Goal: Transaction & Acquisition: Obtain resource

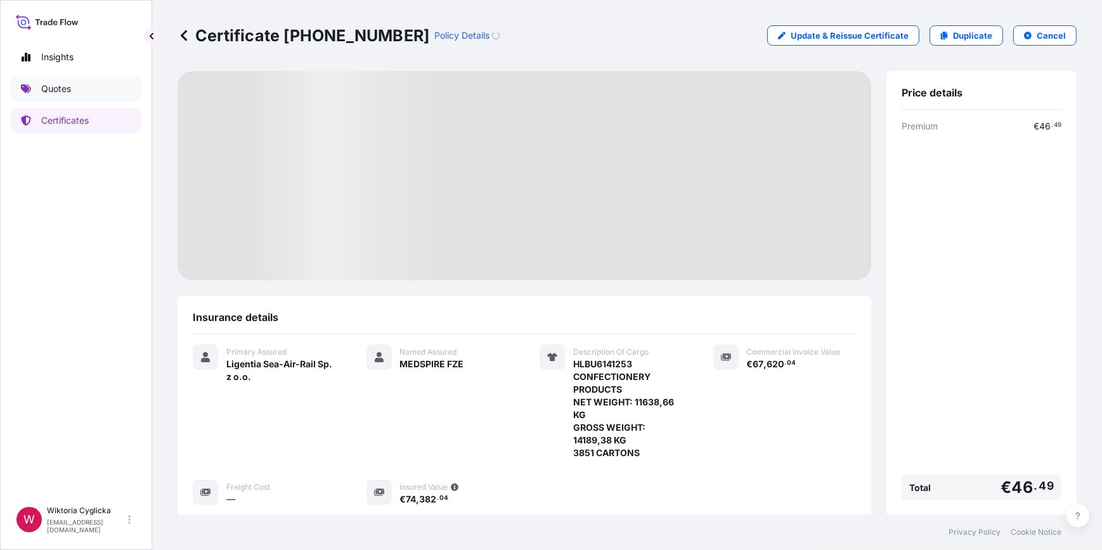
click at [65, 89] on p "Quotes" at bounding box center [56, 88] width 30 height 13
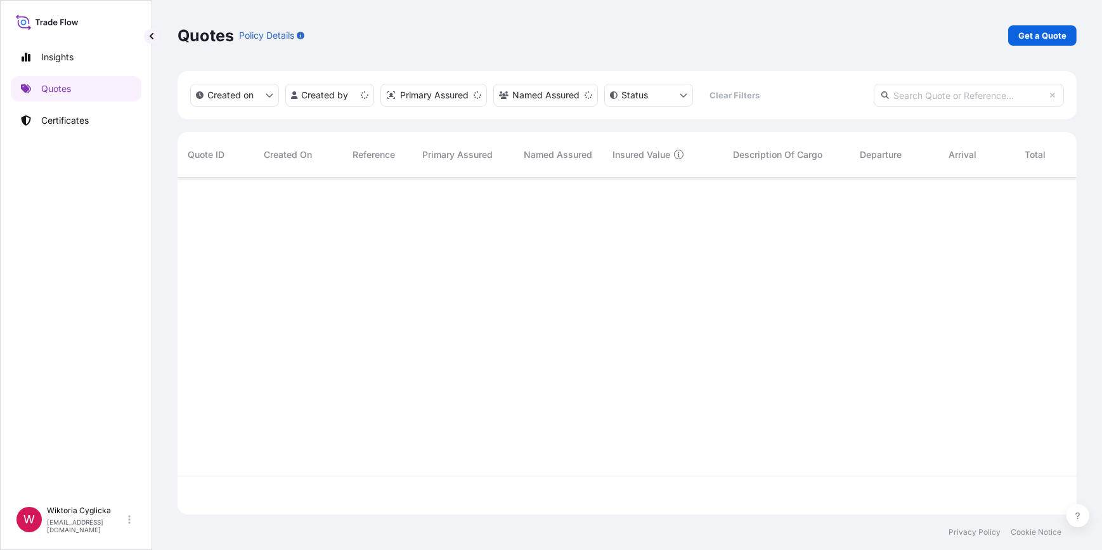
scroll to position [335, 890]
click at [974, 88] on input "text" at bounding box center [969, 95] width 190 height 23
paste input "S02063305"
type input "S02063305"
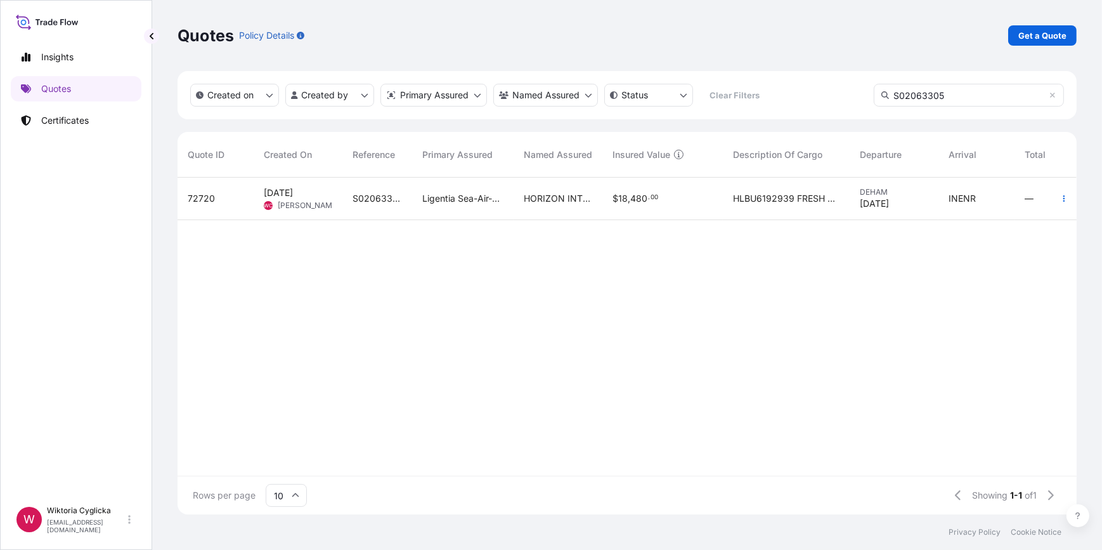
click at [658, 219] on div "$ 18 , 480 . 00" at bounding box center [662, 199] width 120 height 42
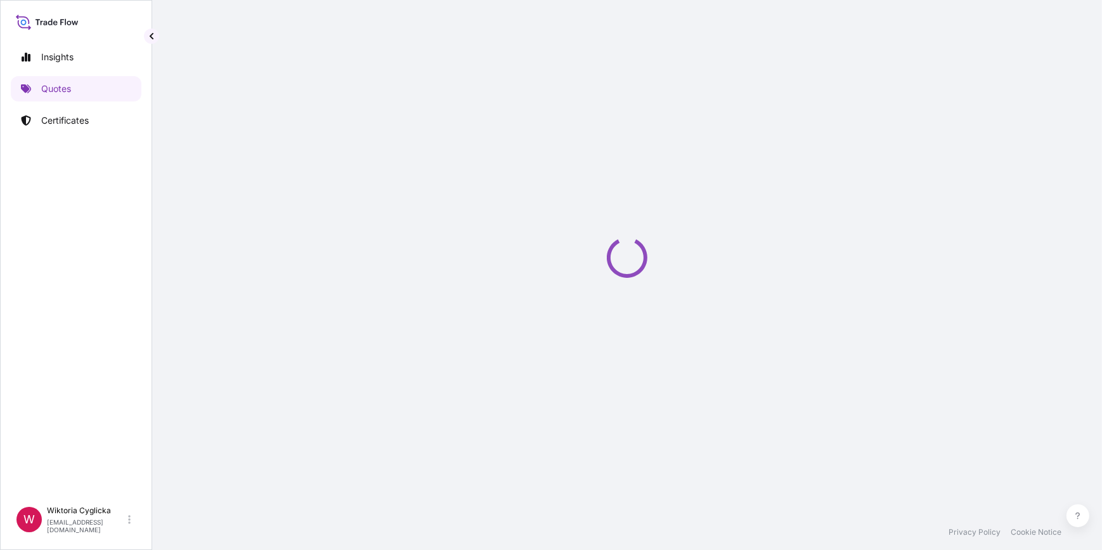
select select "Road / [GEOGRAPHIC_DATA]"
select select "Sea"
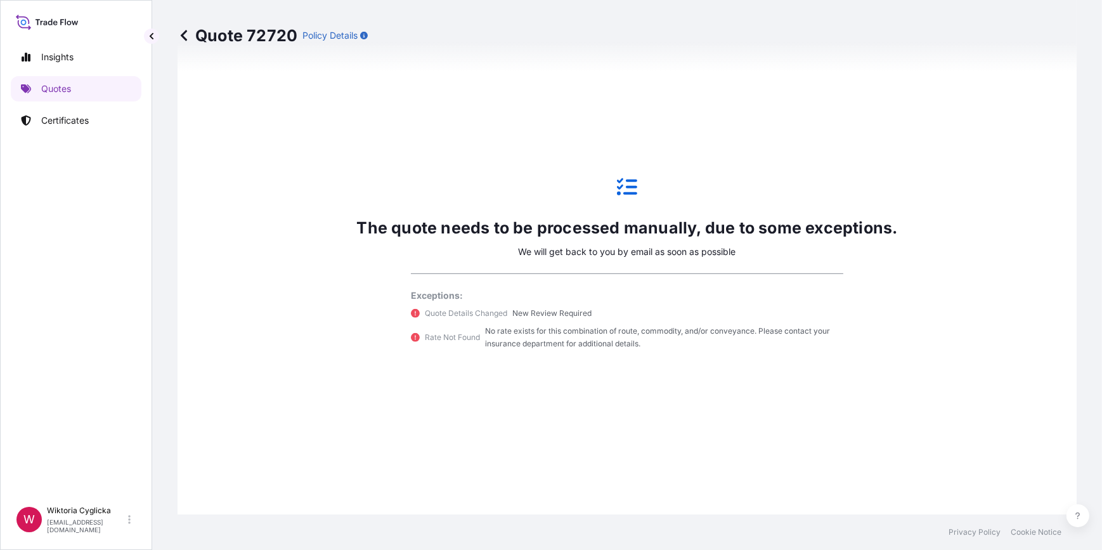
scroll to position [672, 0]
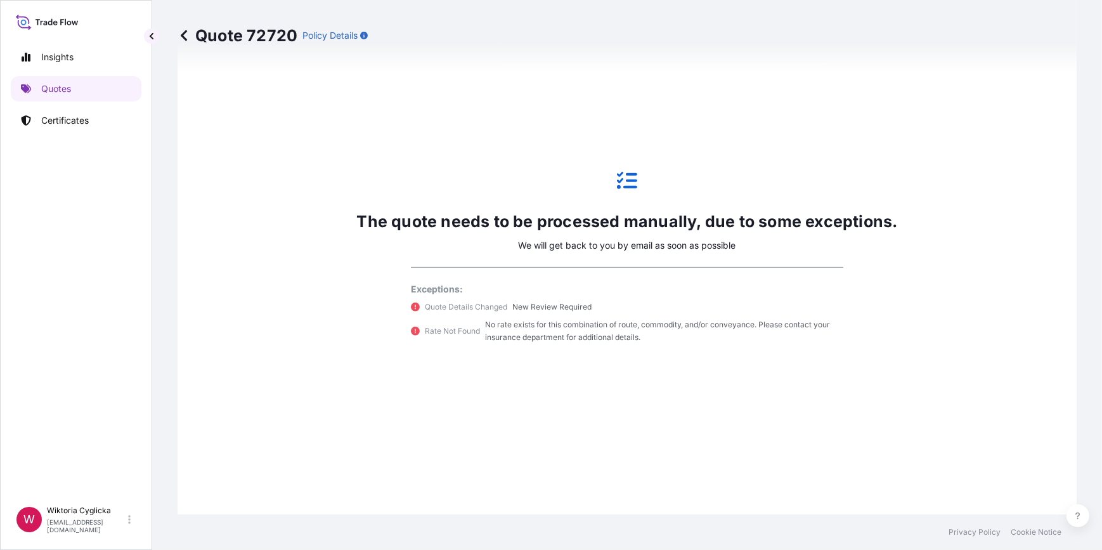
click at [523, 354] on div "The quote needs to be processed manually, due to some exceptions. We will get b…" at bounding box center [627, 257] width 864 height 678
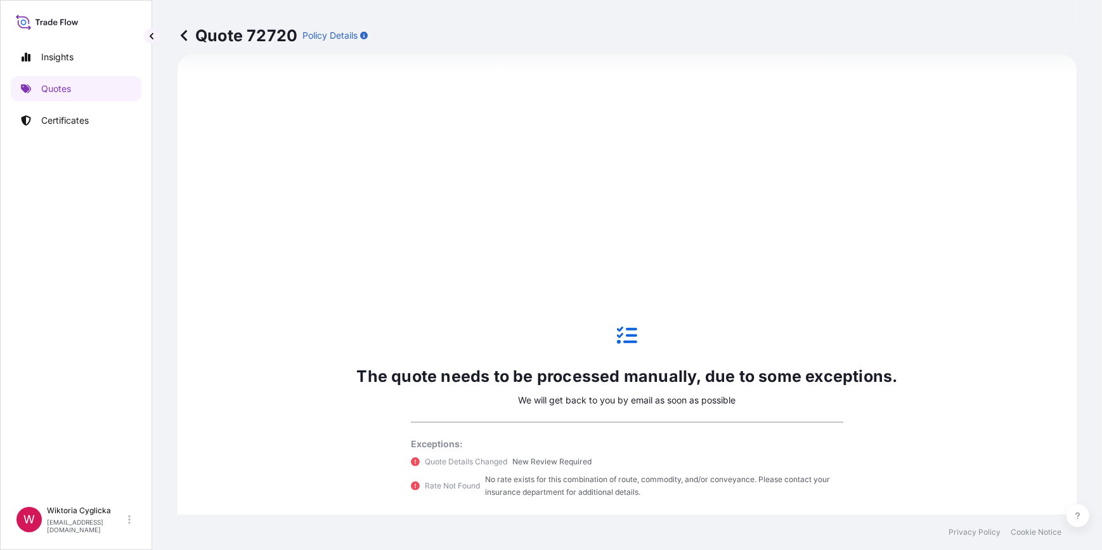
scroll to position [507, 0]
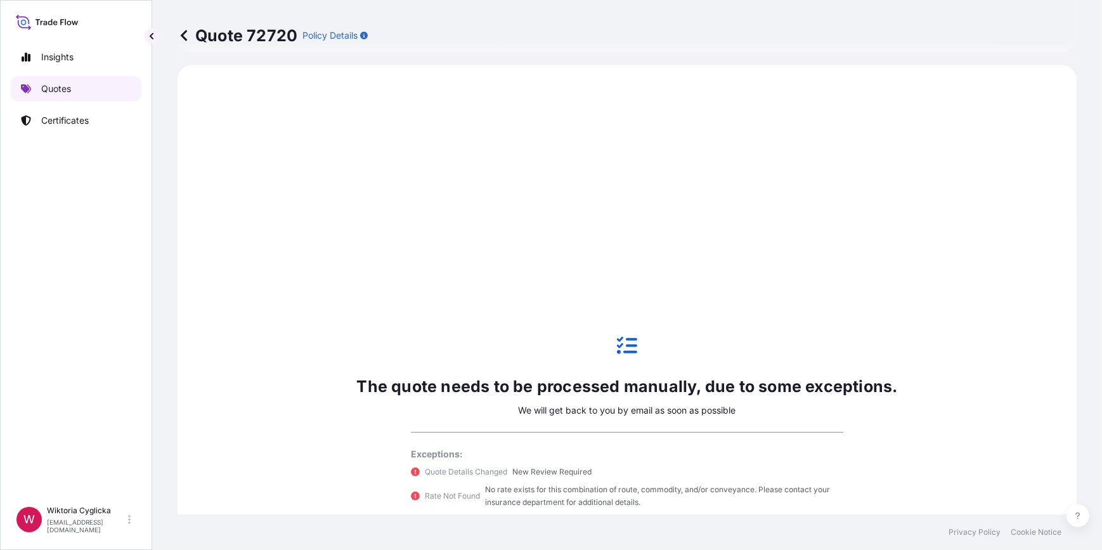
click at [74, 82] on link "Quotes" at bounding box center [76, 88] width 131 height 25
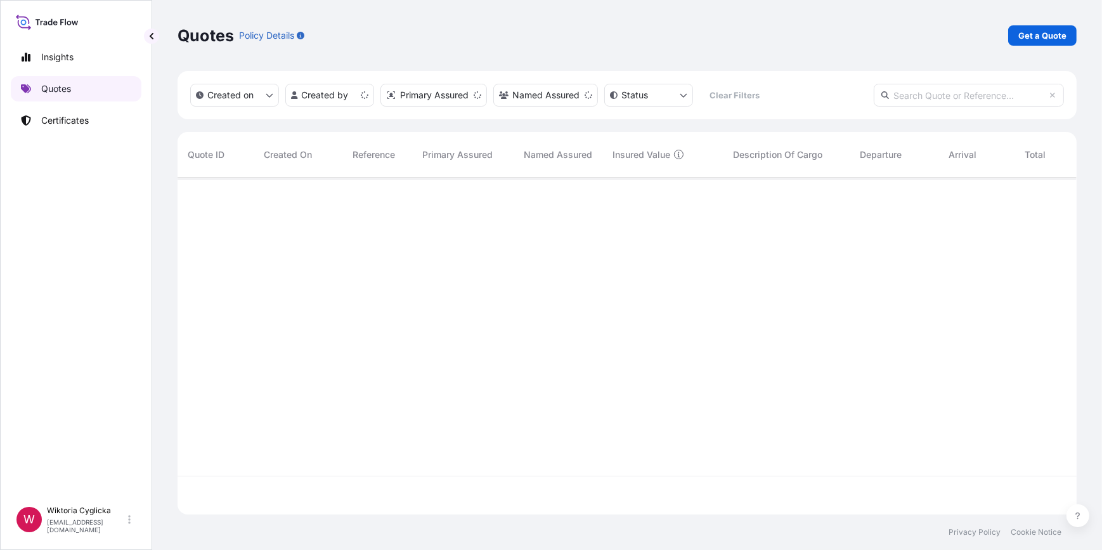
scroll to position [335, 890]
click at [1029, 39] on p "Get a Quote" at bounding box center [1042, 35] width 48 height 13
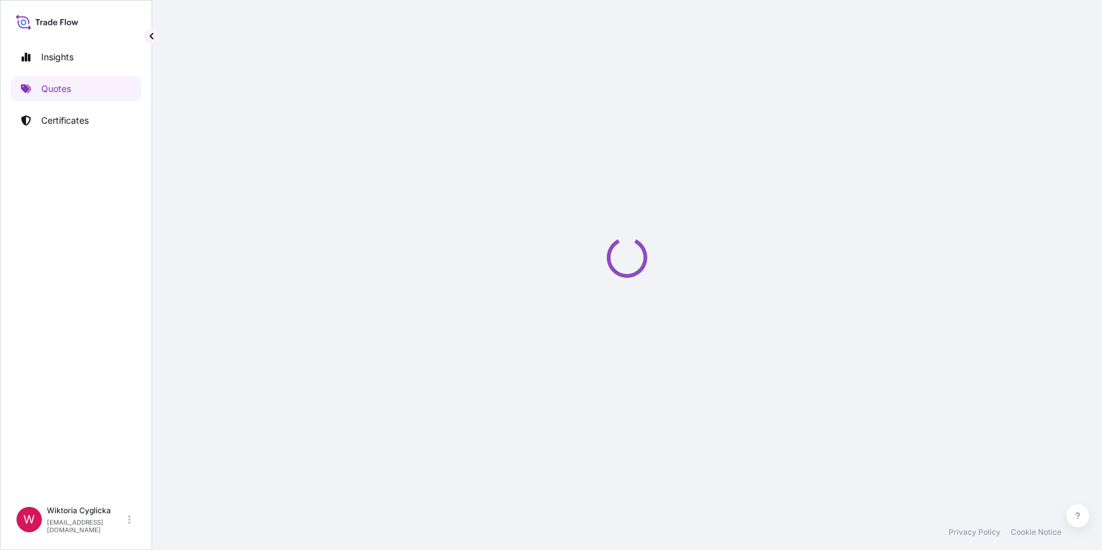
select select "Sea"
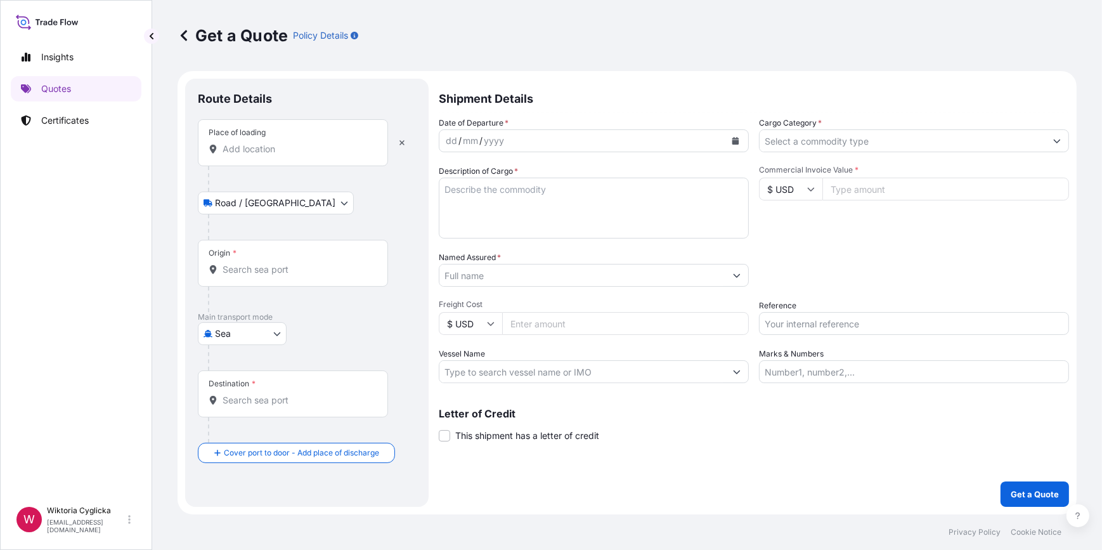
click at [308, 151] on input "Place of loading" at bounding box center [298, 149] width 150 height 13
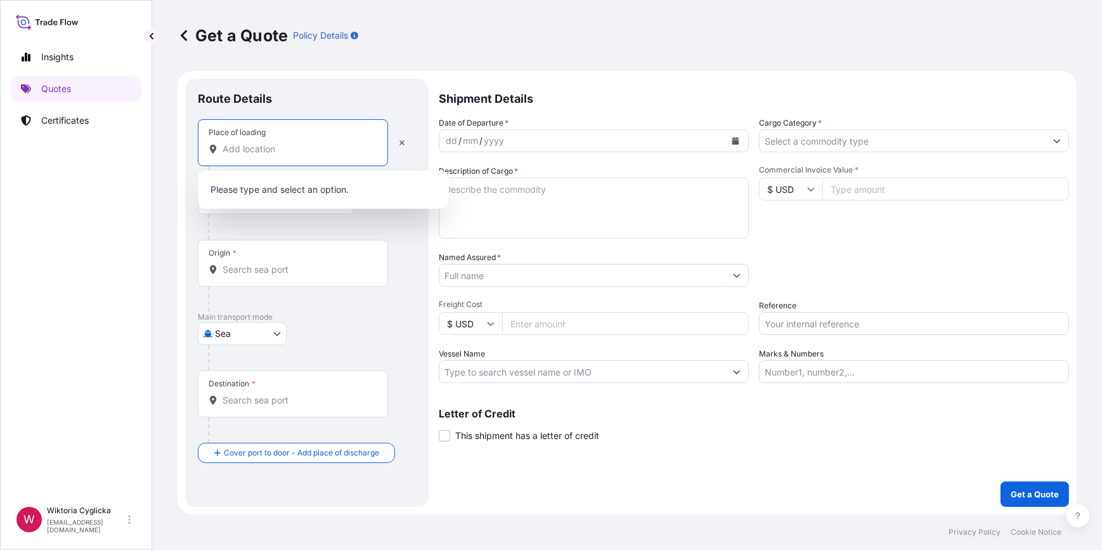
paste input "GDYNIA"
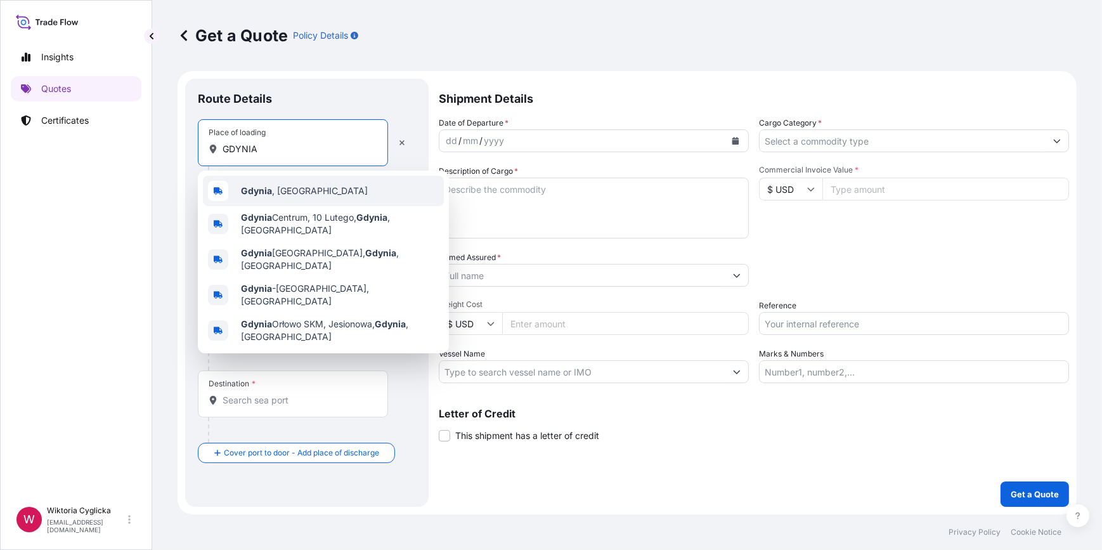
click at [282, 192] on span "[GEOGRAPHIC_DATA] , [GEOGRAPHIC_DATA]" at bounding box center [304, 191] width 127 height 13
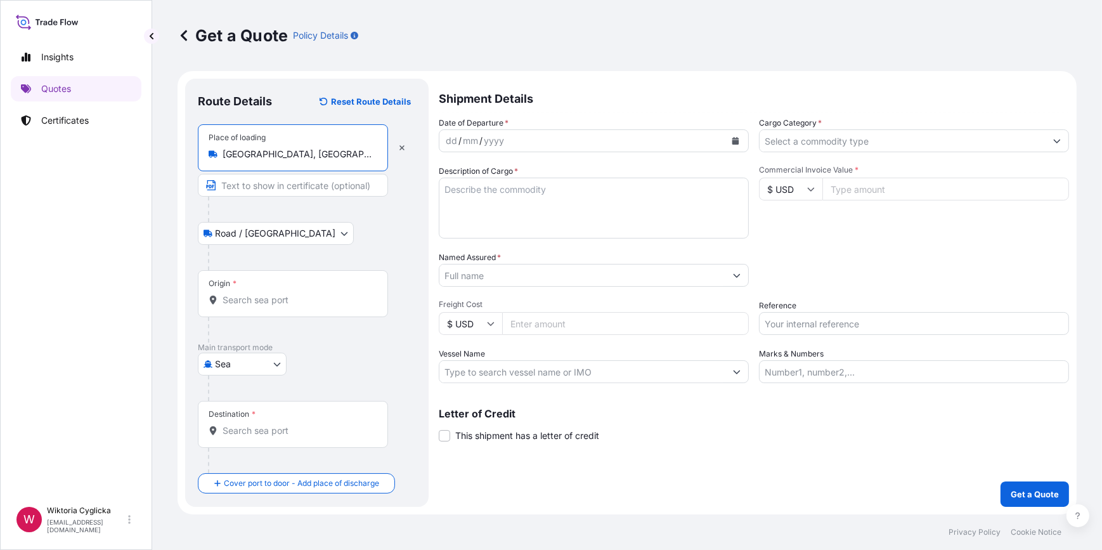
type input "[GEOGRAPHIC_DATA], [GEOGRAPHIC_DATA]"
click at [734, 140] on icon "Calendar" at bounding box center [735, 141] width 7 height 8
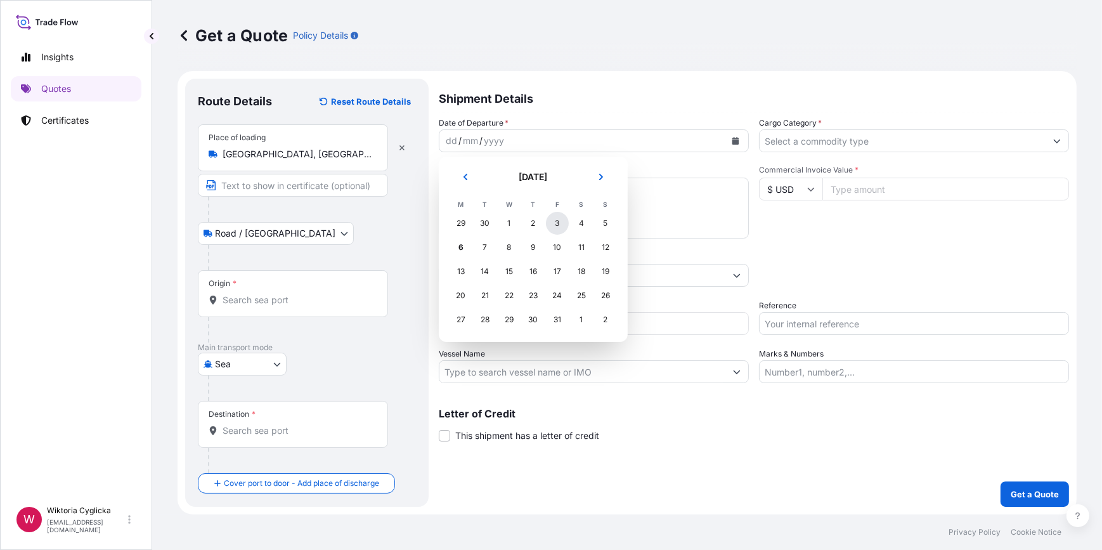
click at [551, 223] on div "3" at bounding box center [557, 223] width 23 height 23
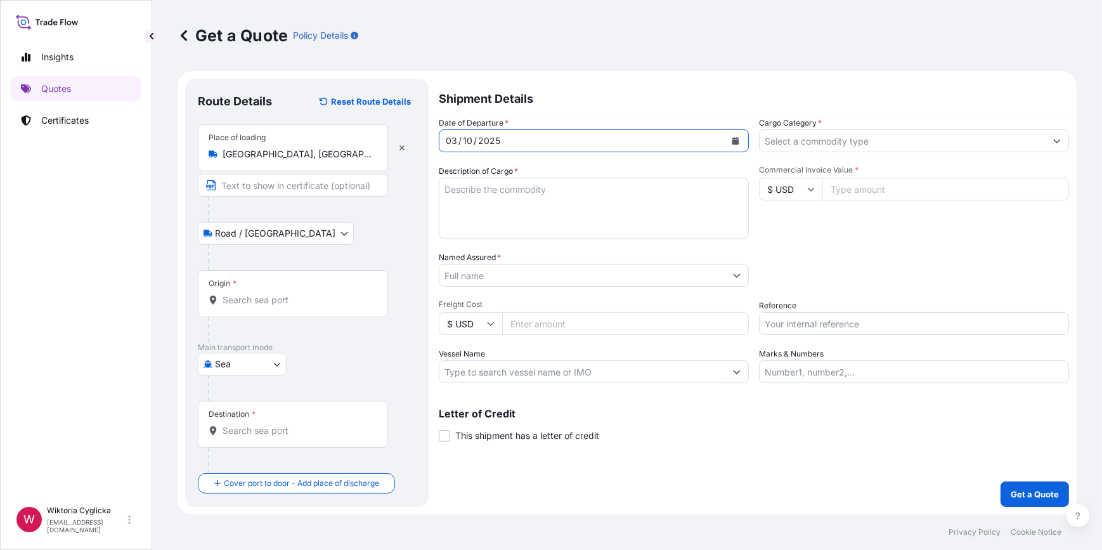
click at [918, 140] on input "Cargo Category *" at bounding box center [903, 140] width 286 height 23
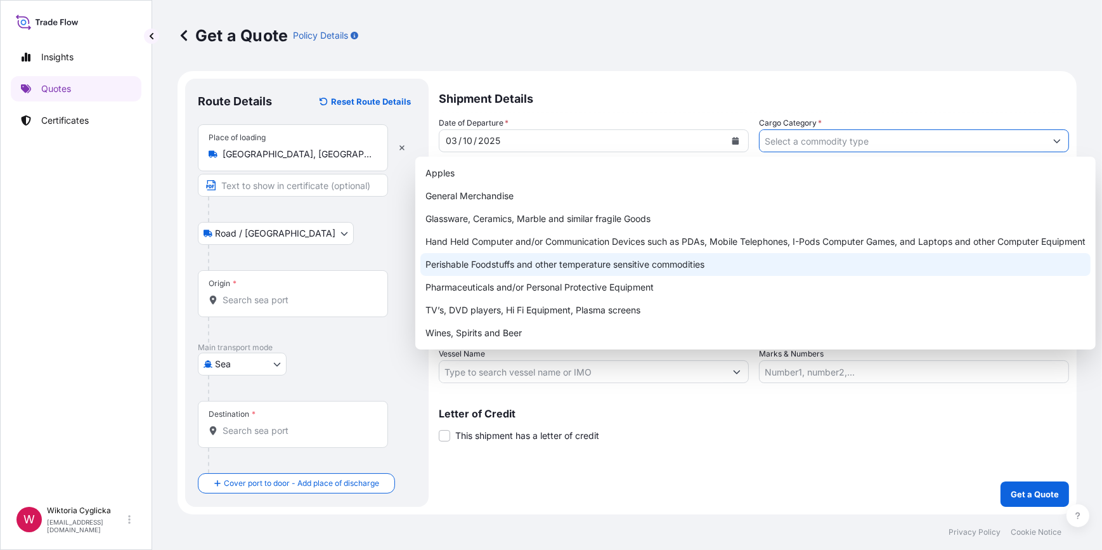
click at [571, 264] on div "Perishable Foodstuffs and other temperature sensitive commodities" at bounding box center [755, 264] width 670 height 23
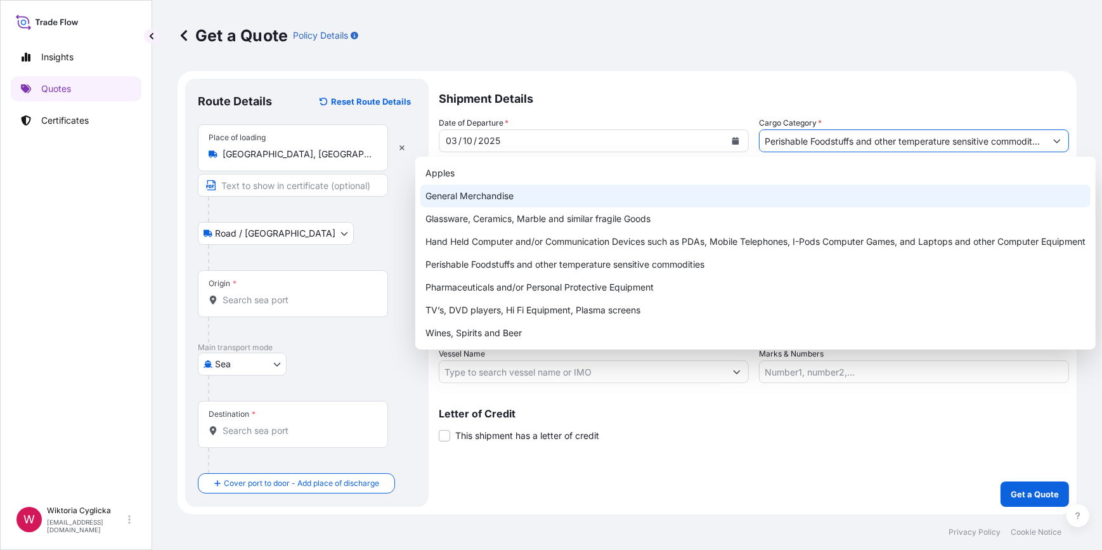
click at [491, 188] on div "General Merchandise" at bounding box center [755, 196] width 670 height 23
paste input "HLBU 9535780"
type input "General MerchandiseHLBU 9535780"
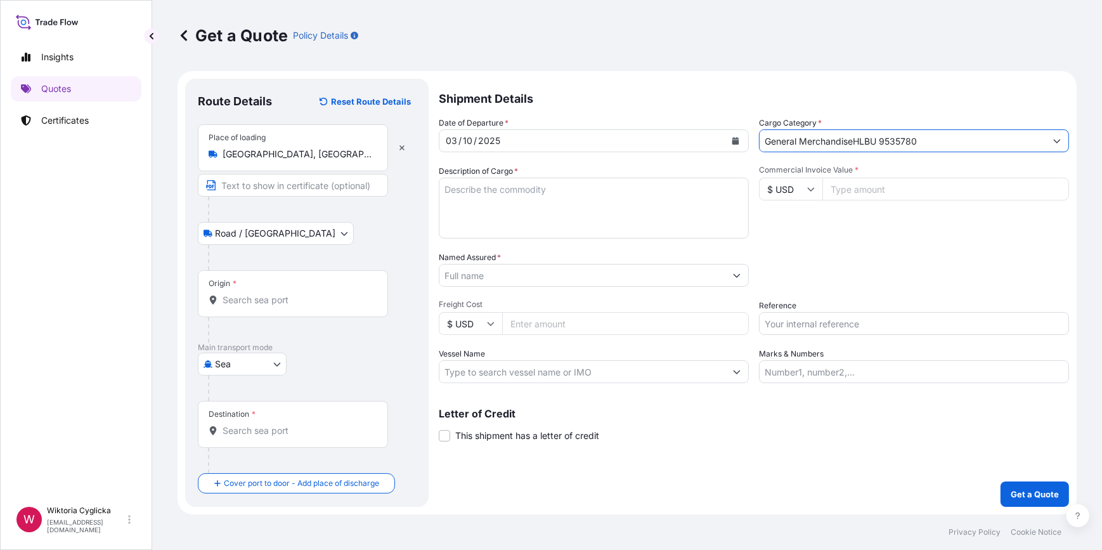
drag, startPoint x: 895, startPoint y: 135, endPoint x: 593, endPoint y: 148, distance: 302.7
click at [570, 139] on div "Date of Departure * [DATE] Cargo Category * General MerchandiseHLBU 9535780 Des…" at bounding box center [754, 250] width 630 height 266
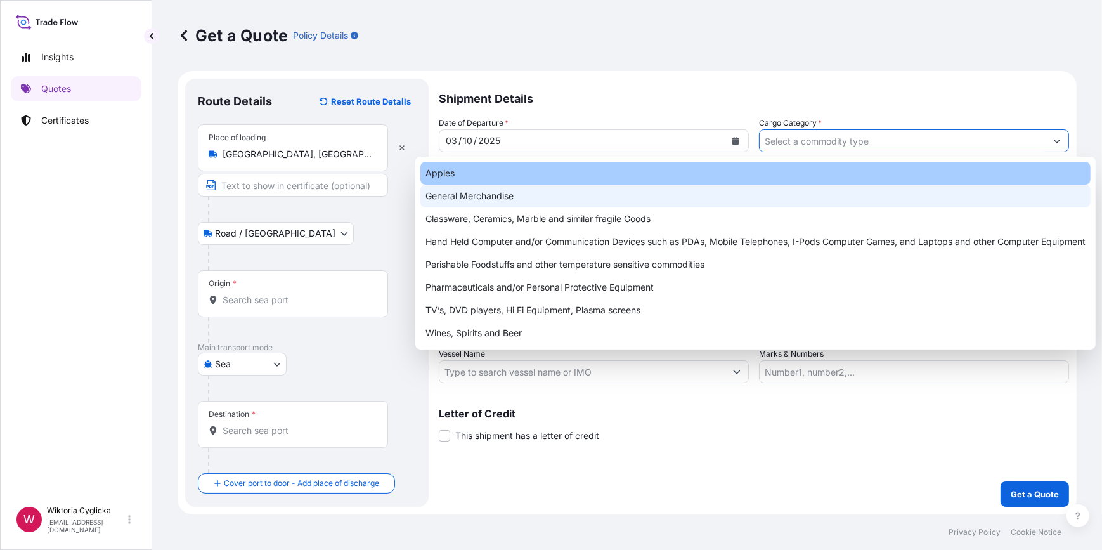
click at [791, 139] on input "Cargo Category *" at bounding box center [903, 140] width 286 height 23
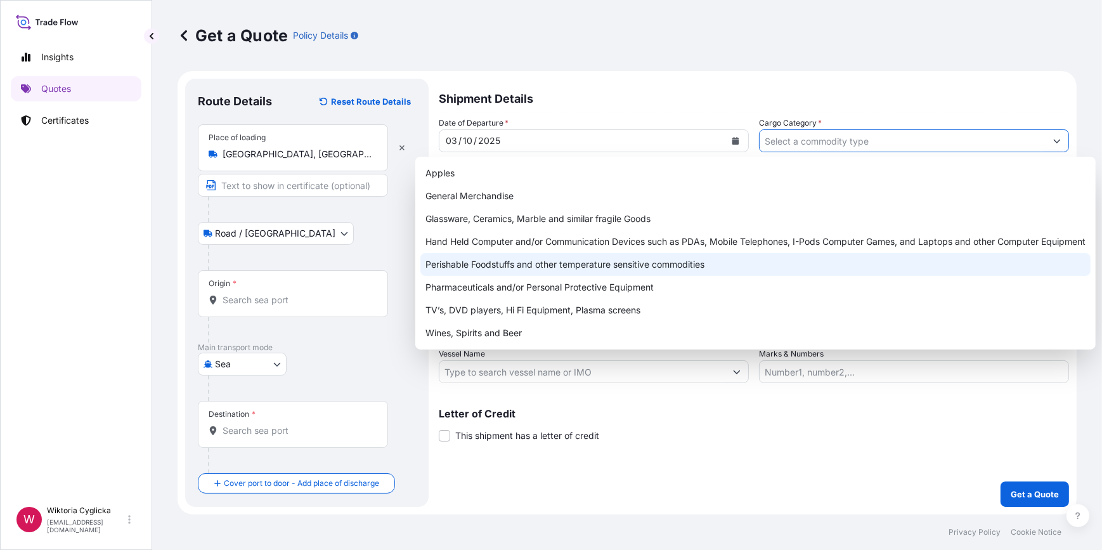
click at [514, 260] on div "Perishable Foodstuffs and other temperature sensitive commodities" at bounding box center [755, 264] width 670 height 23
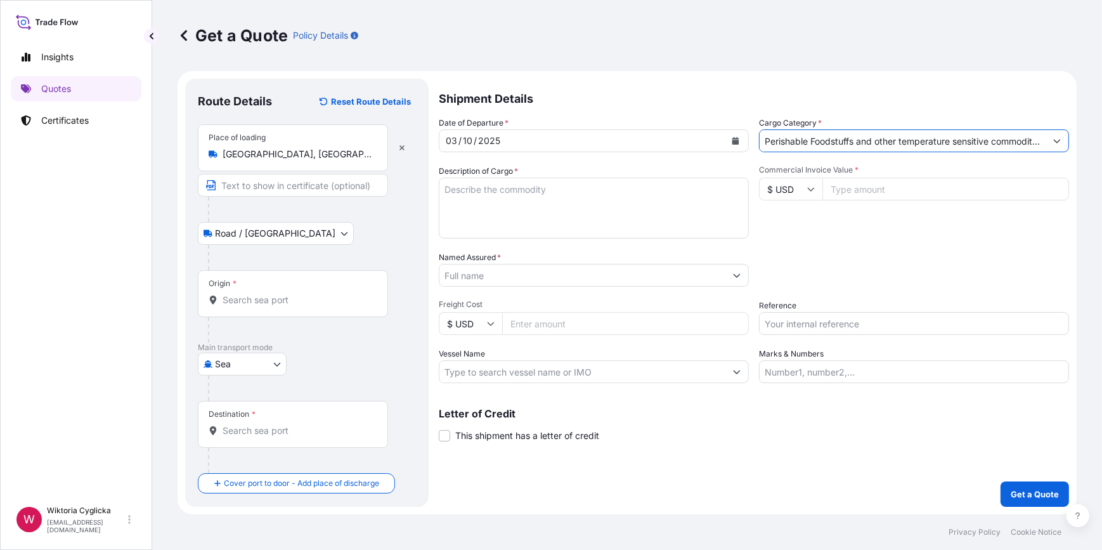
type input "Perishable Foodstuffs and other temperature sensitive commodities"
click at [509, 190] on textarea "Description of Cargo *" at bounding box center [594, 208] width 310 height 61
paste textarea "HLBU 9535780"
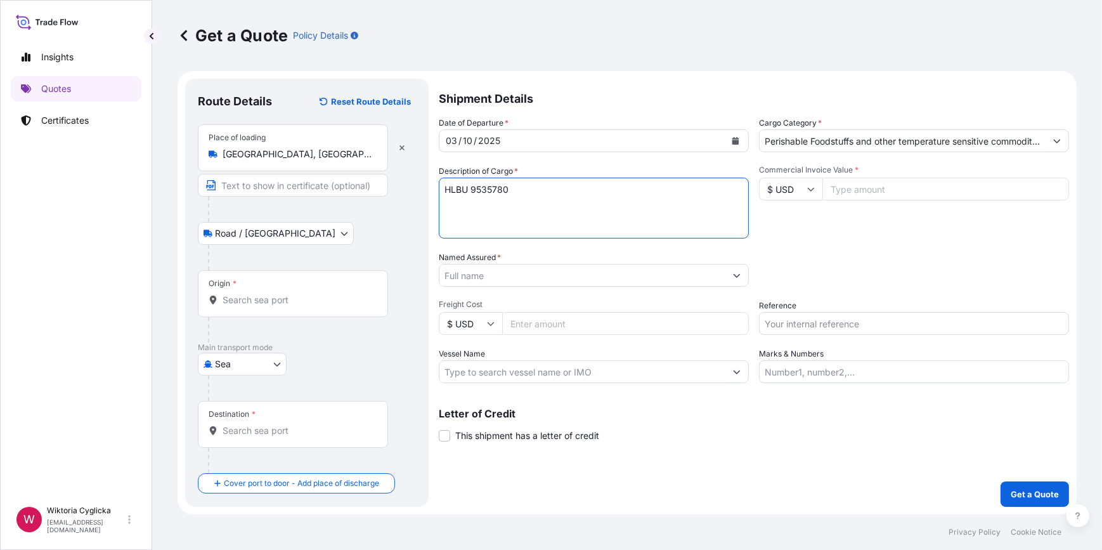
click at [472, 185] on textarea "HLBU 9535780" at bounding box center [594, 208] width 310 height 61
click at [559, 187] on textarea "HLBU9535780" at bounding box center [594, 208] width 310 height 61
click at [564, 207] on textarea "HLBU9535780" at bounding box center [594, 208] width 310 height 61
paste textarea "GLOBAL G.A.P. SALMON PORTIONS"
click at [639, 207] on textarea "HLBU9535780 GLOBAL G.A.P. SALMON PORTIONS" at bounding box center [594, 208] width 310 height 61
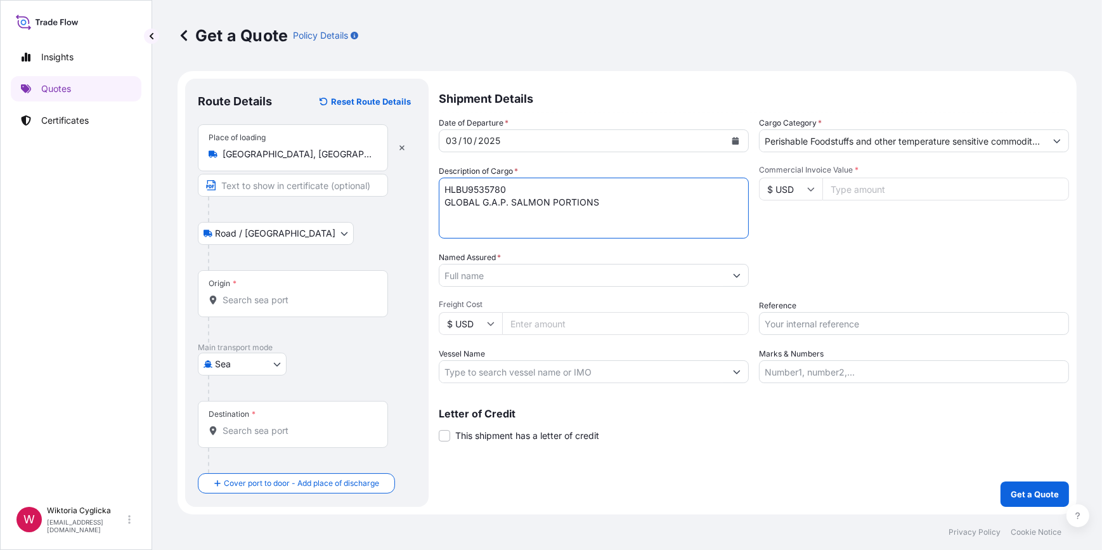
paste textarea "SKINLESS 907G"
click at [700, 204] on textarea "HLBU9535780 GLOBAL G.A.P. SALMON PORTIONS SKINLESS 907G" at bounding box center [594, 208] width 310 height 61
paste textarea "NET WEIGHT: 14960 KG"
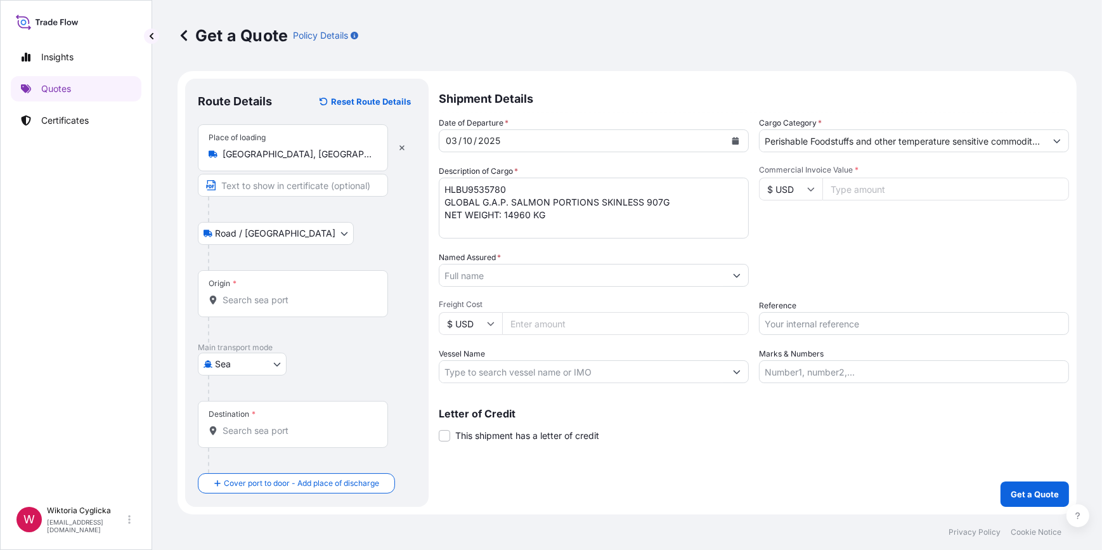
click at [644, 221] on textarea "HLBU9535780 GLOBAL G.A.P. SALMON PORTIONS SKINLESS 907G NET WEIGHT: 14960 KG" at bounding box center [594, 208] width 310 height 61
paste textarea "HS CODE: 030481"
click at [606, 228] on textarea "HLBU9535780 GLOBAL G.A.P. SALMON PORTIONS SKINLESS 907G NET WEIGHT: 14960 KG HS…" at bounding box center [594, 208] width 310 height 61
click at [535, 235] on textarea "HLBU9535780 GLOBAL G.A.P. SALMON PORTIONS SKINLESS 907G NET WEIGHT: 14960 KG HS…" at bounding box center [594, 208] width 310 height 61
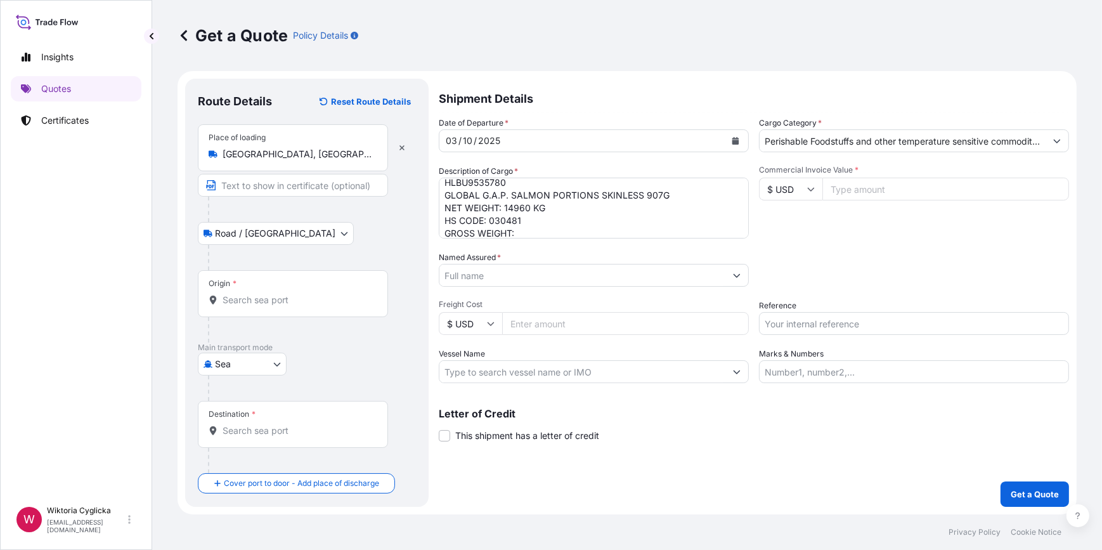
paste textarea "16610,000"
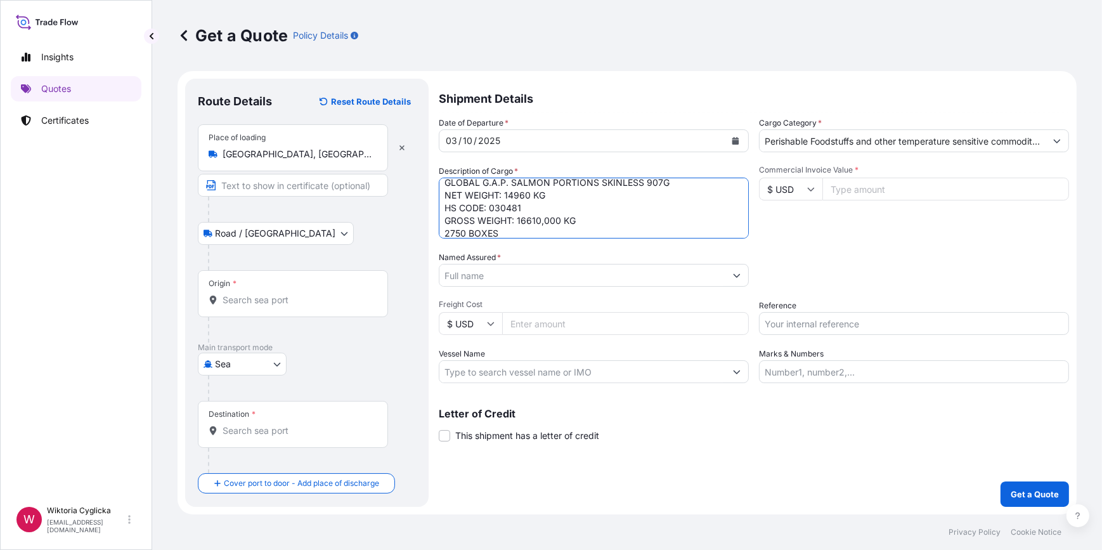
type textarea "HLBU9535780 GLOBAL G.A.P. SALMON PORTIONS SKINLESS 907G NET WEIGHT: 14960 KG HS…"
click at [864, 211] on div "Commercial Invoice Value * $ USD" at bounding box center [914, 202] width 310 height 74
click at [921, 222] on div "Commercial Invoice Value * $ USD" at bounding box center [914, 202] width 310 height 74
click at [822, 316] on input "Reference" at bounding box center [914, 323] width 310 height 23
click at [804, 325] on input "Reference" at bounding box center [914, 323] width 310 height 23
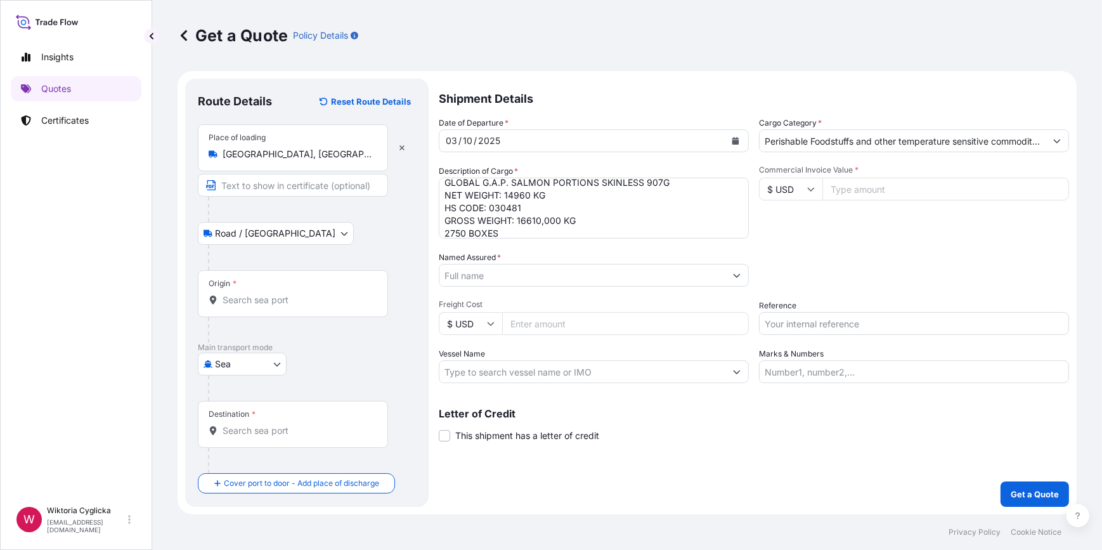
paste input "S02052124"
type input "S02052124"
click at [814, 290] on div "Date of Departure * [DATE] Cargo Category * Perishable Foodstuffs and other tem…" at bounding box center [754, 250] width 630 height 266
click at [488, 273] on input "Named Assured *" at bounding box center [582, 275] width 286 height 23
paste input "[GEOGRAPHIC_DATA]"
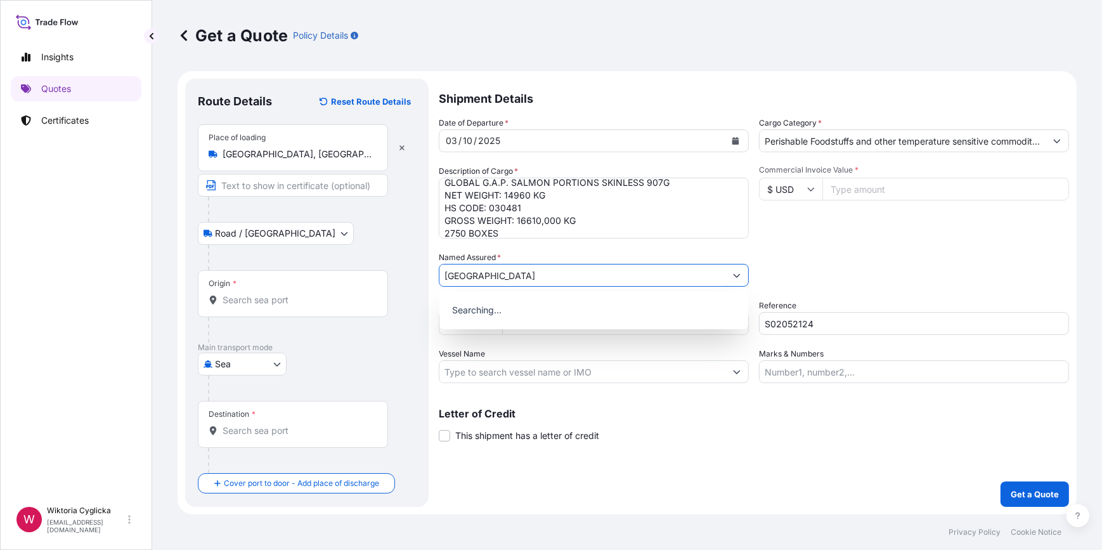
type input "[GEOGRAPHIC_DATA]"
click at [324, 277] on form "Route Details Reset Route Details Place of loading [GEOGRAPHIC_DATA], [GEOGRAPH…" at bounding box center [627, 292] width 899 height 443
click at [250, 294] on input "Origin *" at bounding box center [298, 300] width 150 height 13
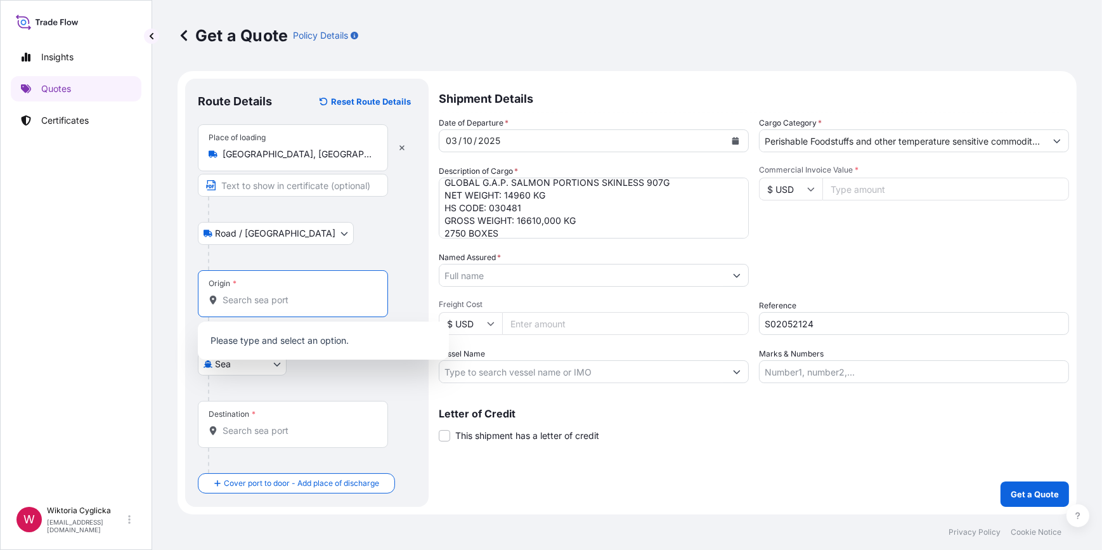
paste input "[GEOGRAPHIC_DATA]"
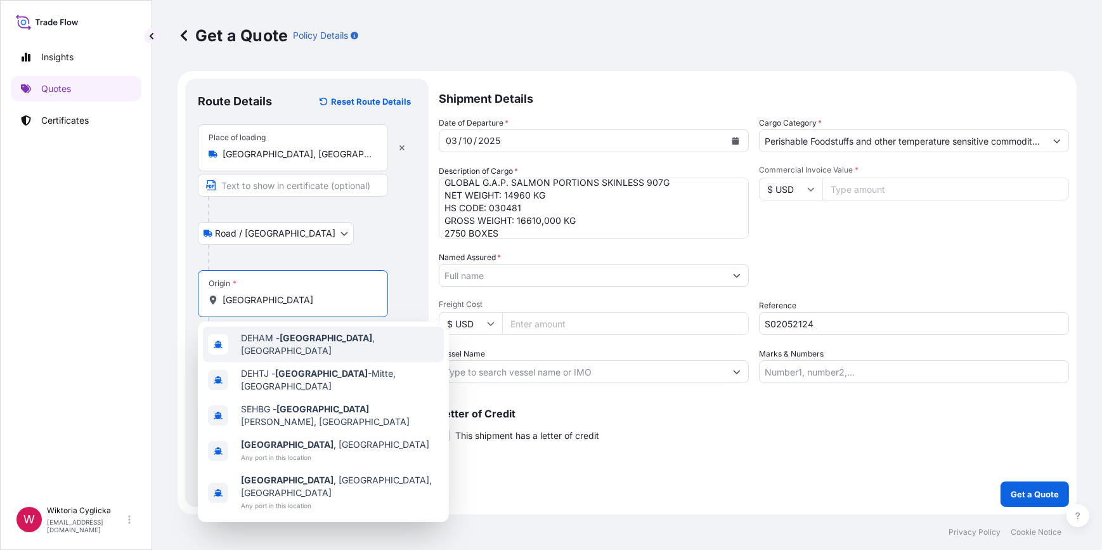
click at [278, 333] on div "DEHAM - [GEOGRAPHIC_DATA] , [GEOGRAPHIC_DATA]" at bounding box center [323, 345] width 241 height 36
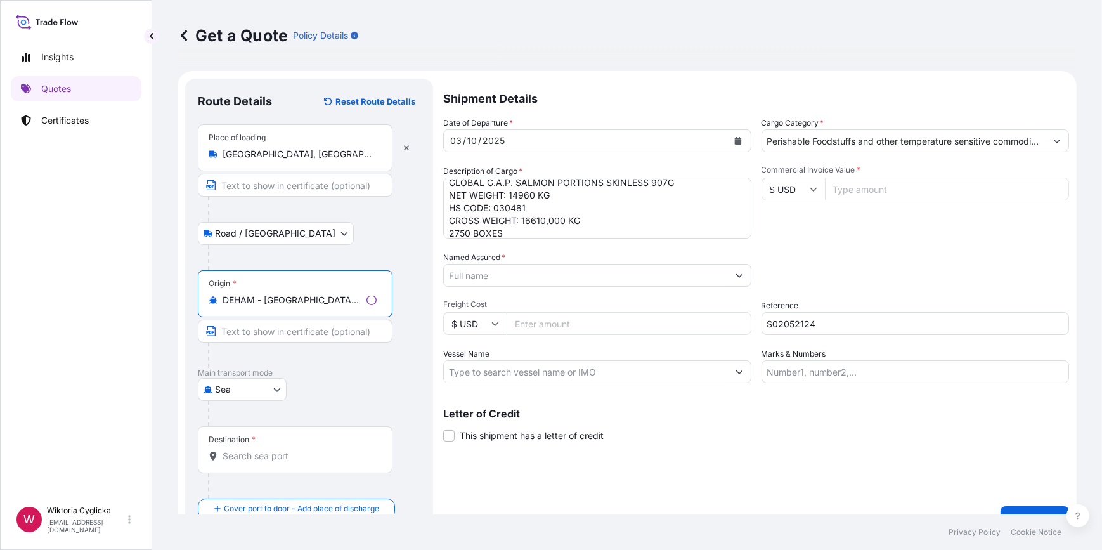
type input "DEHAM - [GEOGRAPHIC_DATA], [GEOGRAPHIC_DATA]"
click at [267, 457] on input "Destination *" at bounding box center [298, 456] width 150 height 13
paste input "[GEOGRAPHIC_DATA],"
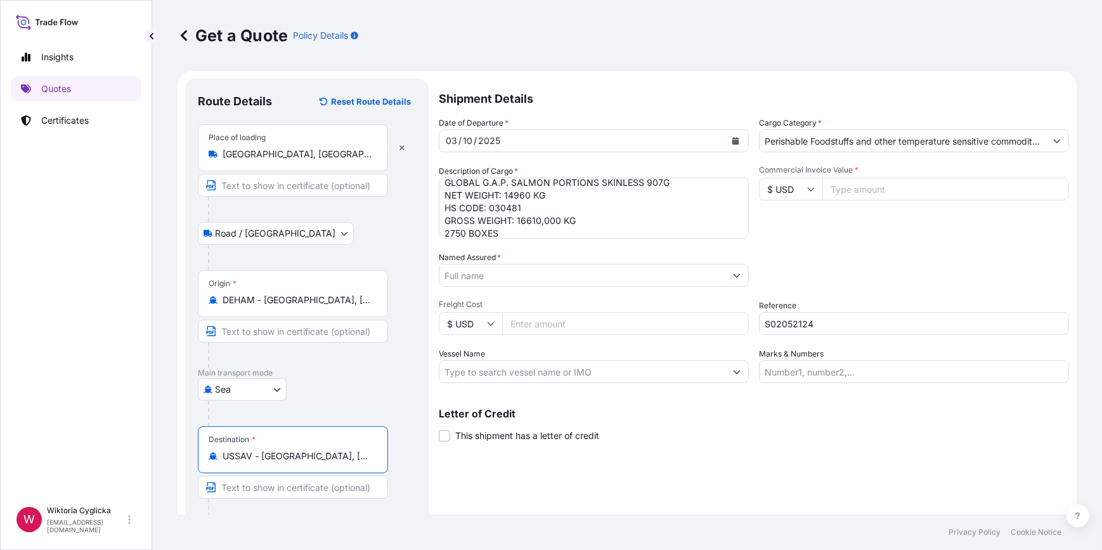
type input "USSAV - [GEOGRAPHIC_DATA], [GEOGRAPHIC_DATA]"
drag, startPoint x: 854, startPoint y: 250, endPoint x: 841, endPoint y: 231, distance: 22.7
click at [854, 249] on div "Date of Departure * [DATE] Cargo Category * Perishable Foodstuffs and other tem…" at bounding box center [754, 250] width 630 height 266
click at [484, 278] on input "Named Assured *" at bounding box center [582, 275] width 286 height 23
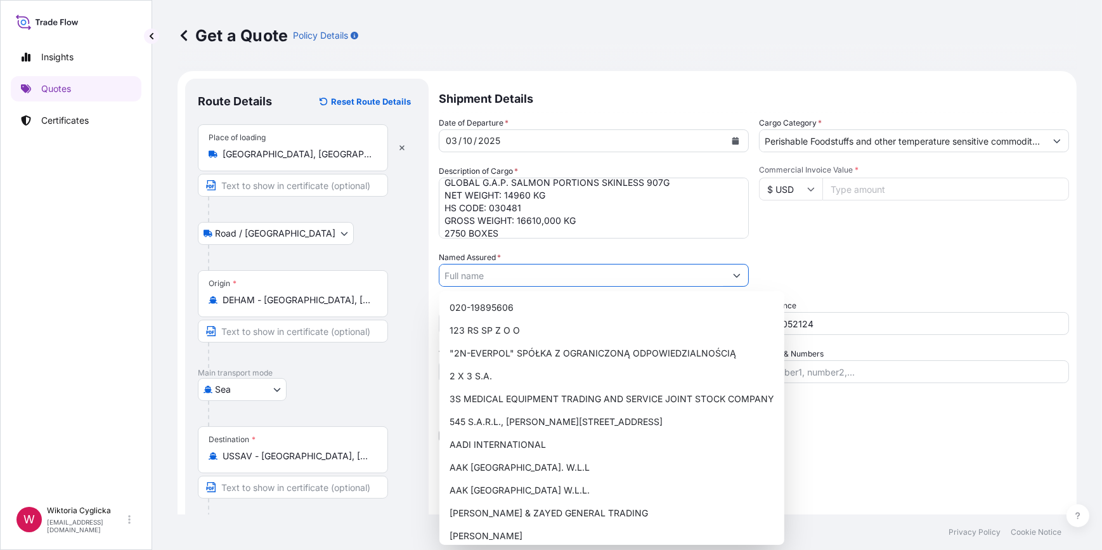
click at [830, 232] on div "Commercial Invoice Value * $ USD" at bounding box center [914, 202] width 310 height 74
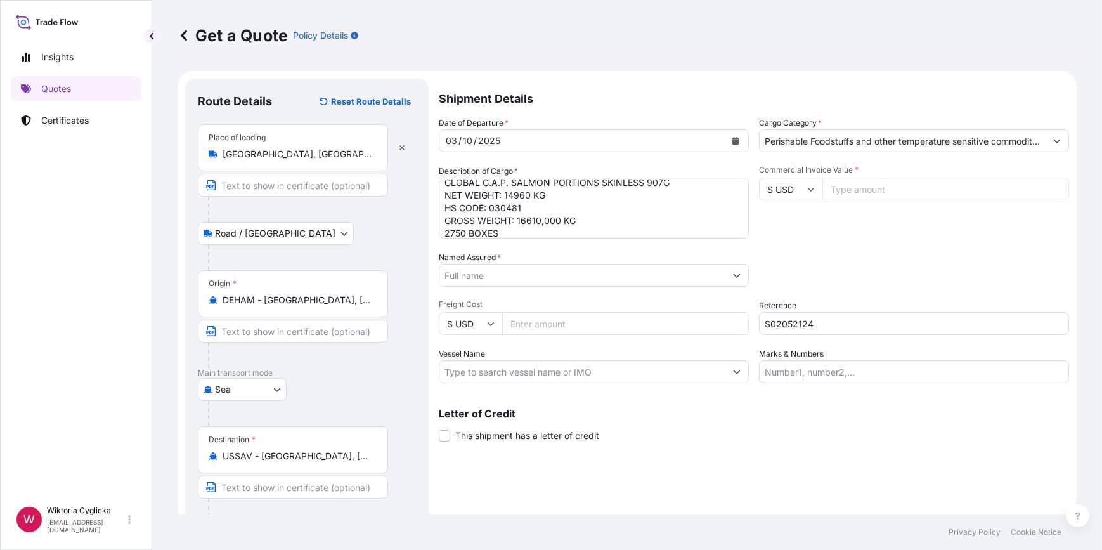
click at [523, 291] on div "Date of Departure * [DATE] Cargo Category * Perishable Foodstuffs and other tem…" at bounding box center [754, 250] width 630 height 266
drag, startPoint x: 523, startPoint y: 291, endPoint x: 515, endPoint y: 278, distance: 15.3
click at [515, 278] on input "Named Assured *" at bounding box center [582, 275] width 286 height 23
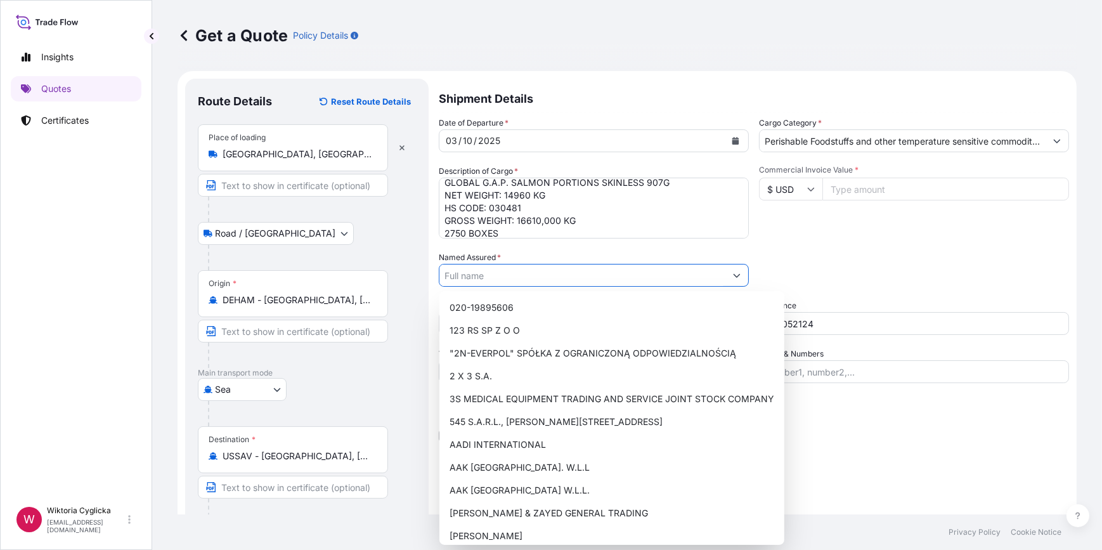
paste input "ZALO FRESH INC."
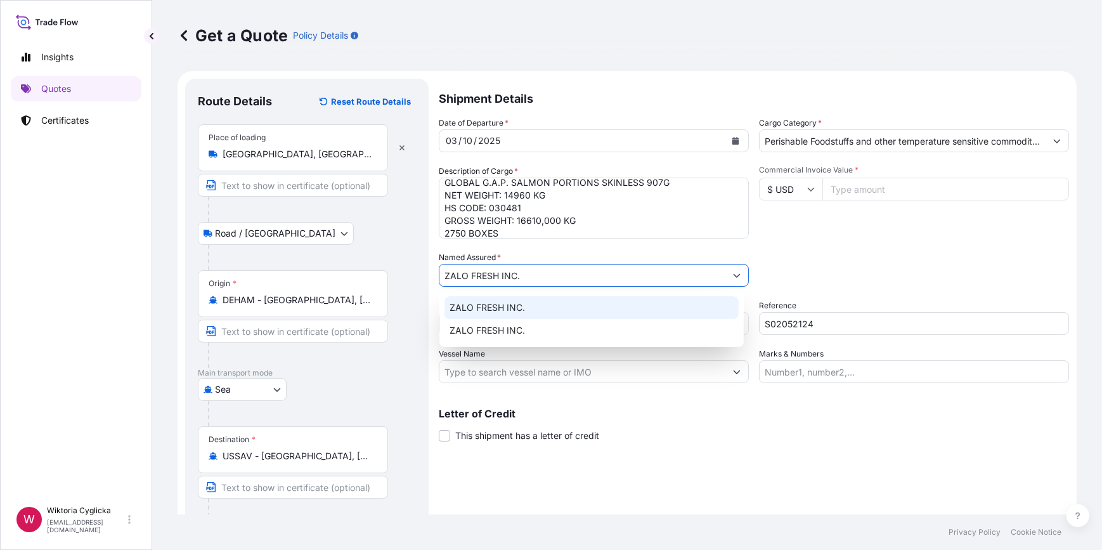
click at [499, 306] on span "ZALO FRESH INC." at bounding box center [487, 307] width 75 height 13
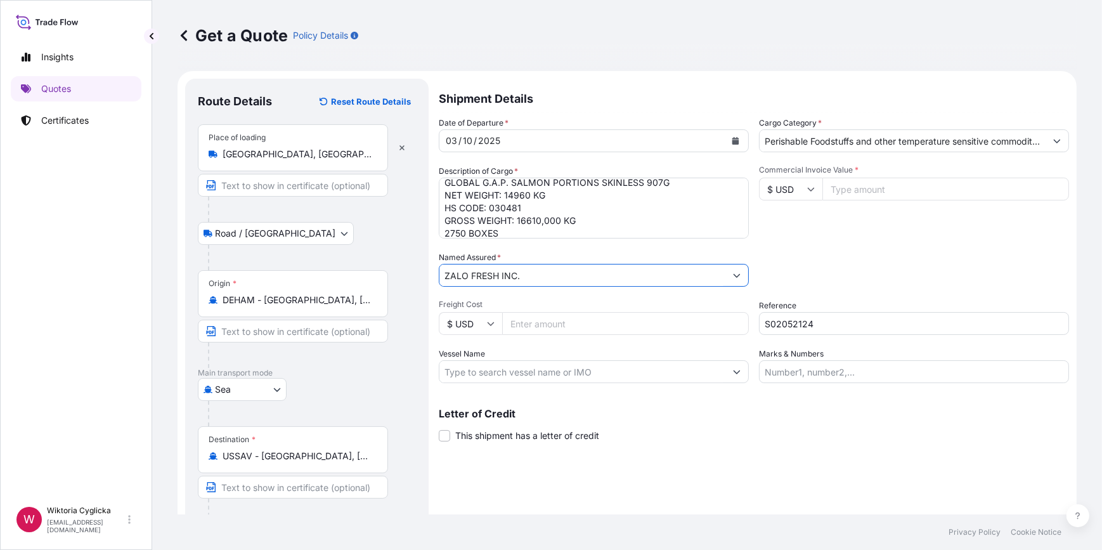
type input "ZALO FRESH INC."
click at [844, 257] on div "Packing Category Type to search a container mode Please select a primary mode o…" at bounding box center [914, 269] width 310 height 36
click at [841, 197] on input "Commercial Invoice Value *" at bounding box center [945, 189] width 247 height 23
click at [843, 194] on input "Commercial Invoice Value *" at bounding box center [945, 189] width 247 height 23
type input "214526.40"
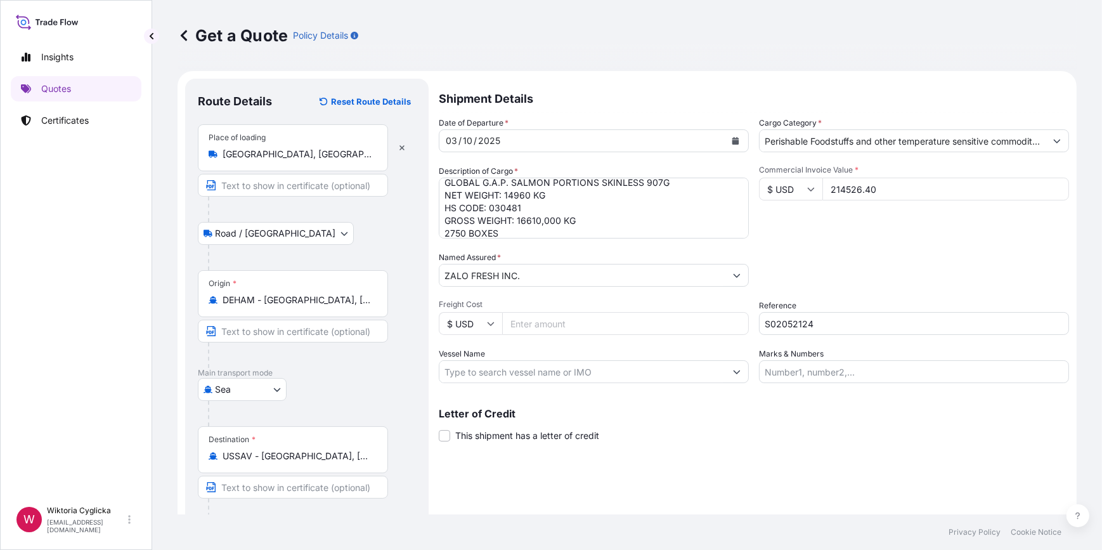
click at [856, 217] on div "Commercial Invoice Value * $ USD 214526.40" at bounding box center [914, 202] width 310 height 74
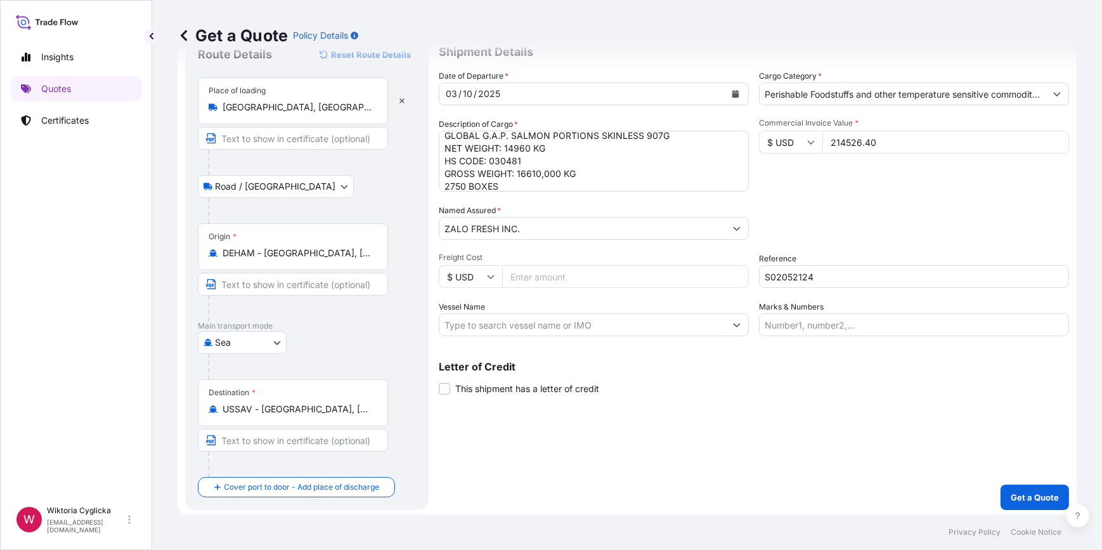
scroll to position [49, 0]
click at [1027, 499] on p "Get a Quote" at bounding box center [1035, 494] width 48 height 13
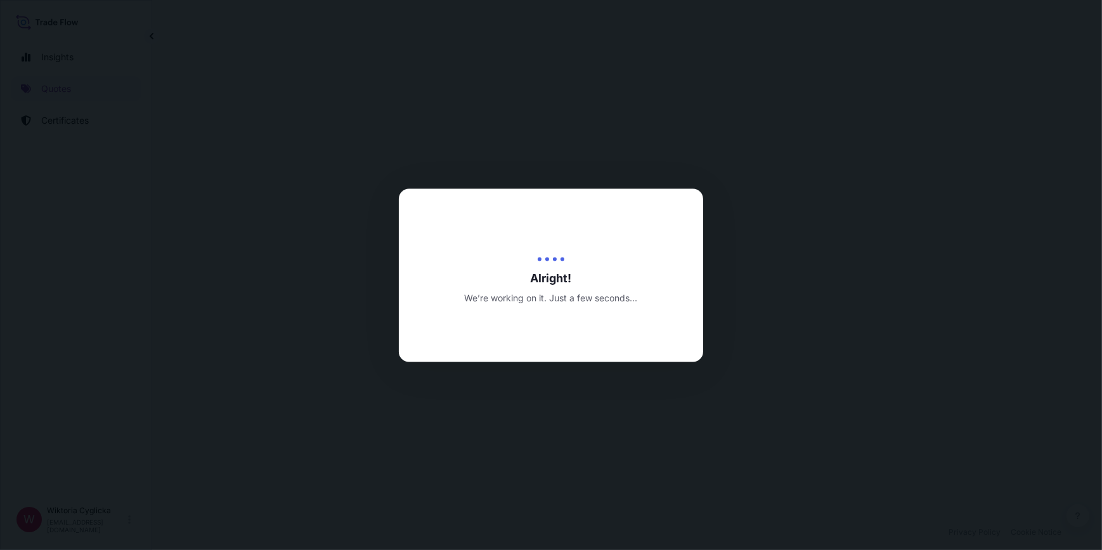
select select "Road / [GEOGRAPHIC_DATA]"
select select "Sea"
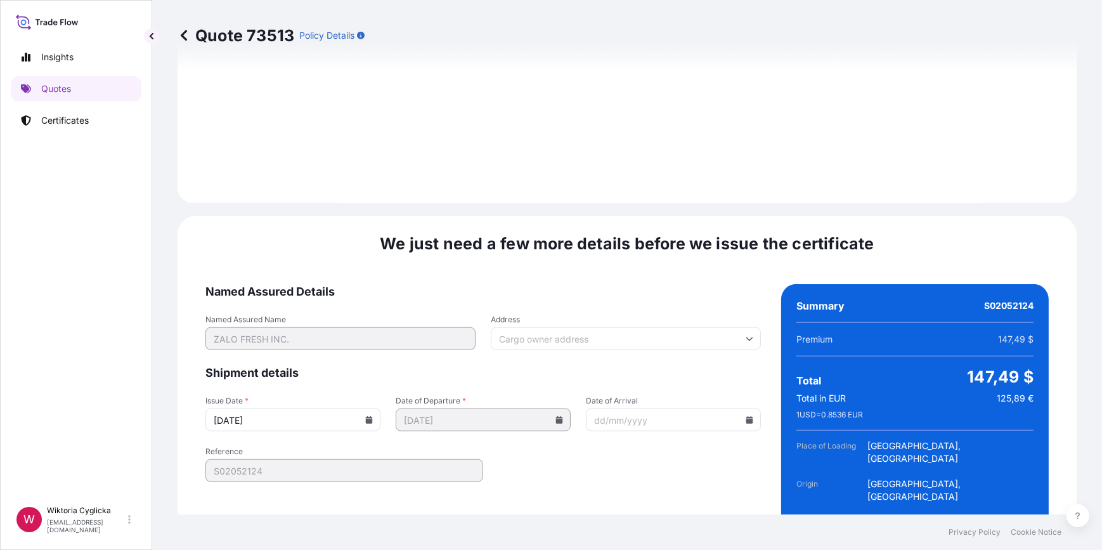
scroll to position [1583, 0]
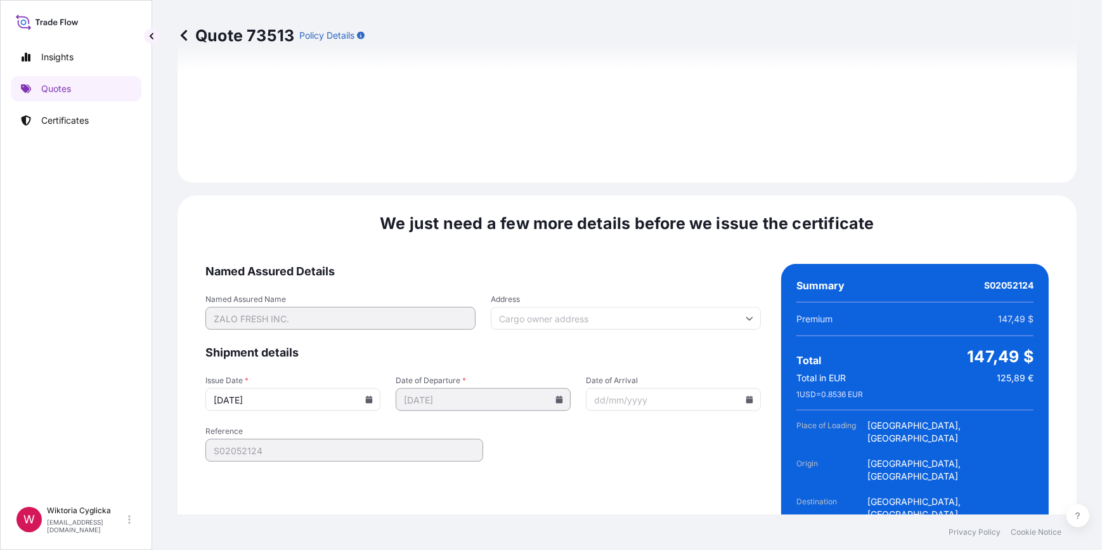
click at [368, 396] on icon at bounding box center [369, 400] width 7 height 8
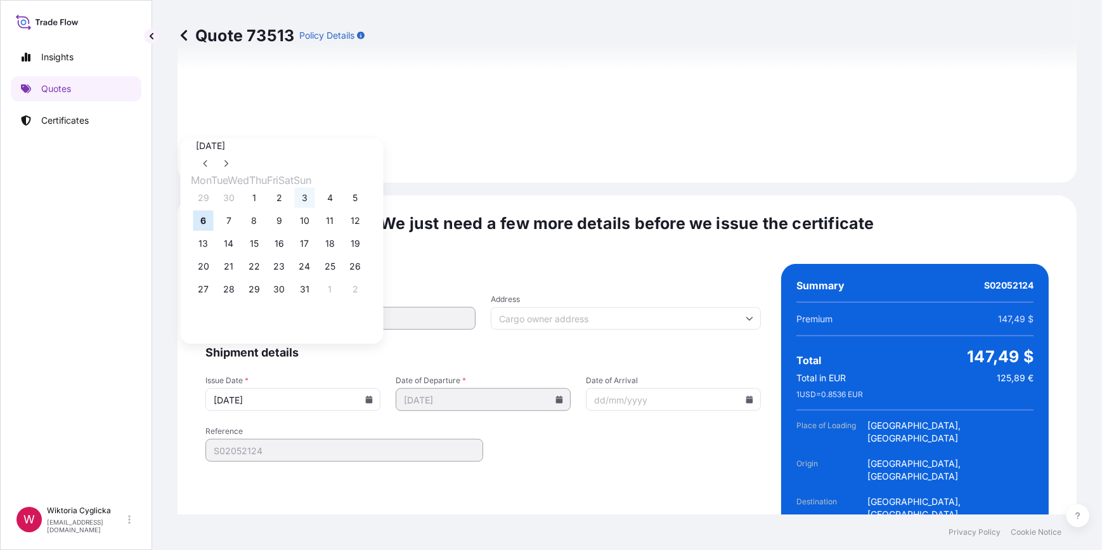
click at [315, 195] on button "3" at bounding box center [305, 198] width 20 height 20
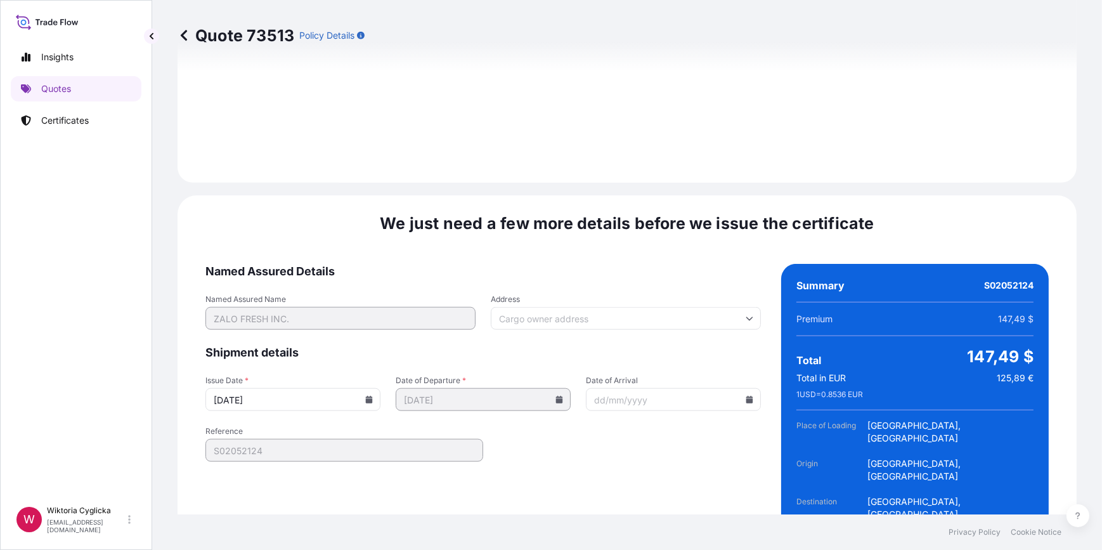
type input "[DATE]"
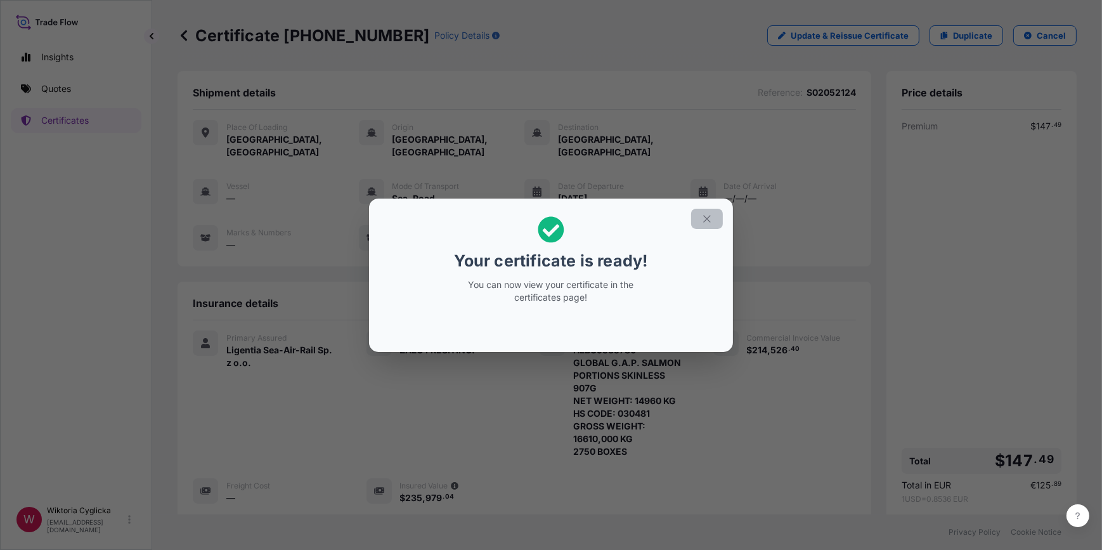
click at [710, 216] on icon "button" at bounding box center [706, 218] width 11 height 11
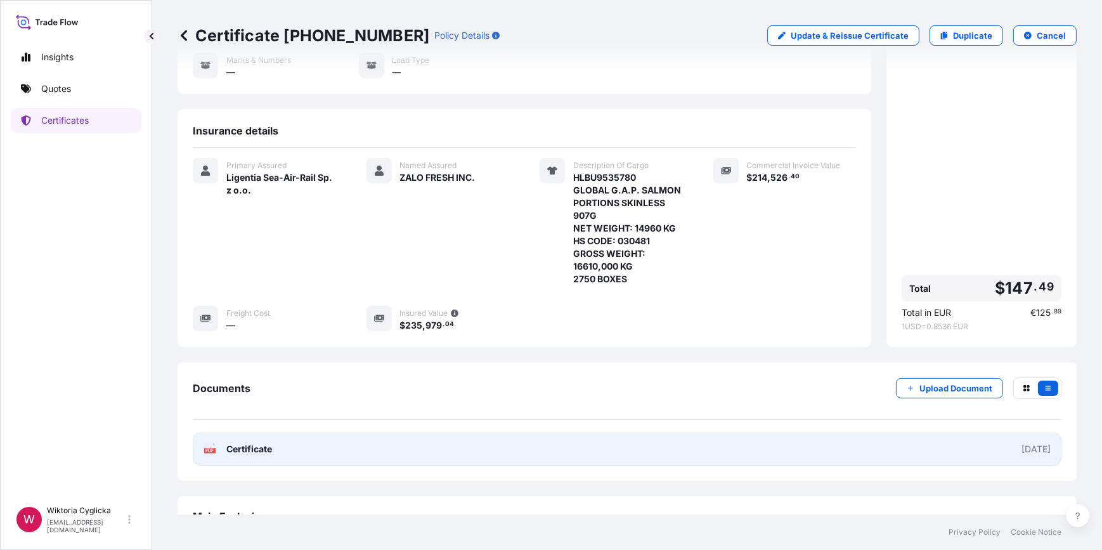
scroll to position [181, 0]
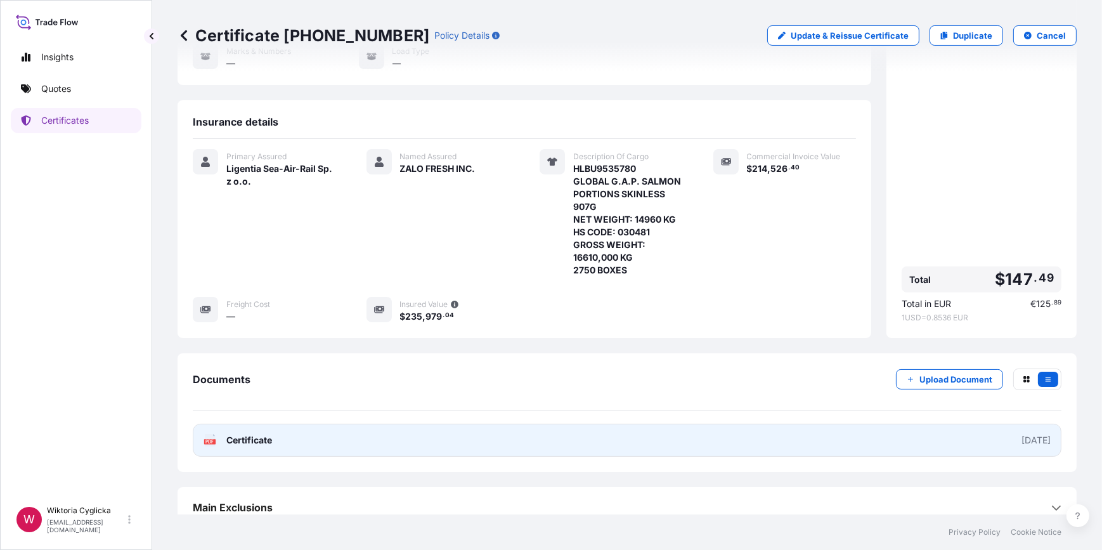
click at [540, 428] on link "PDF Certificate [DATE]" at bounding box center [627, 440] width 869 height 33
